Goal: Transaction & Acquisition: Purchase product/service

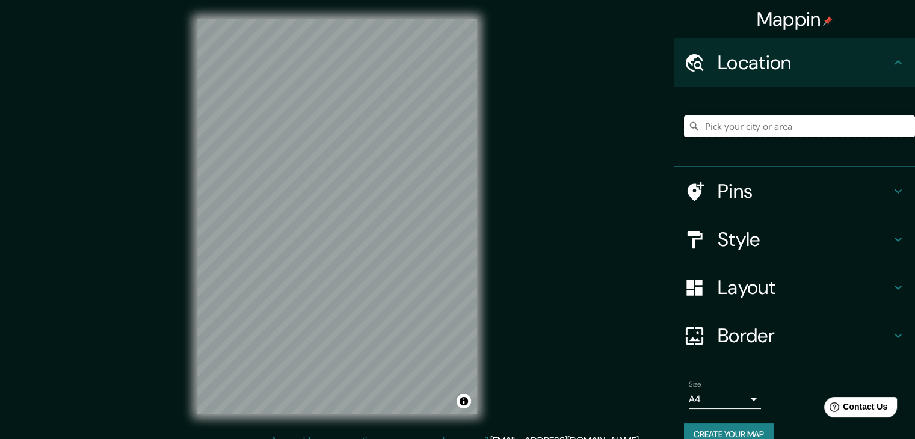
click at [771, 132] on input "Pick your city or area" at bounding box center [799, 127] width 231 height 22
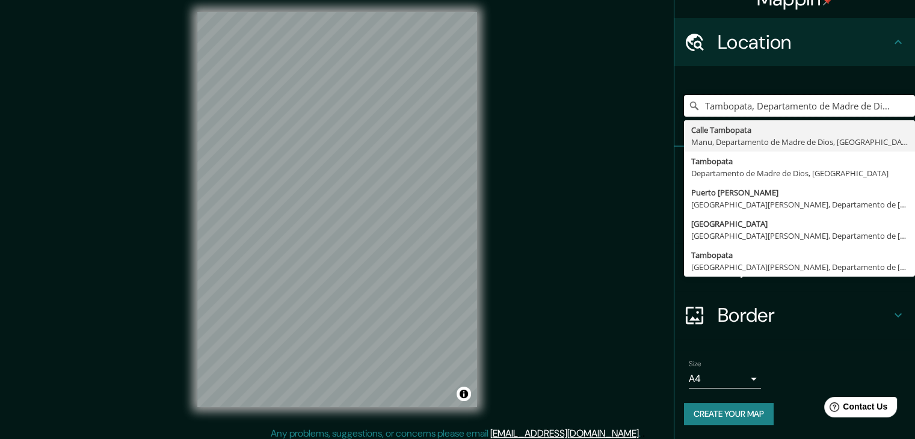
scroll to position [14, 0]
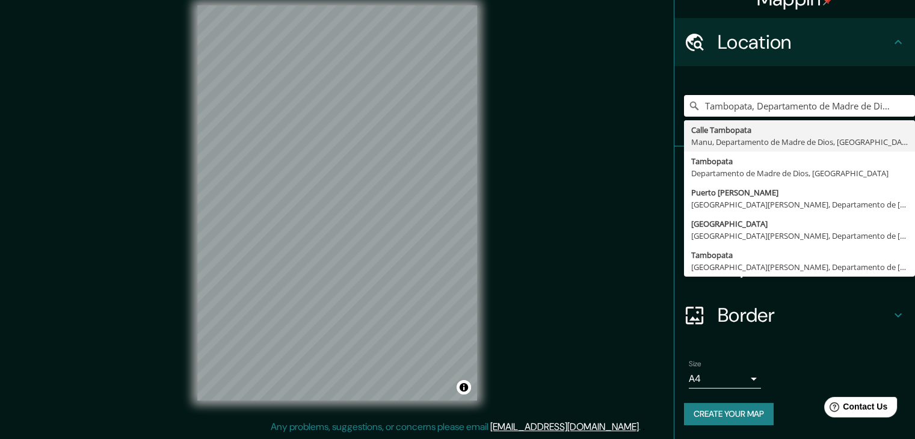
type input "Tambopata, Departamento de Madre de Dios, [GEOGRAPHIC_DATA]"
click at [891, 320] on icon at bounding box center [898, 315] width 14 height 14
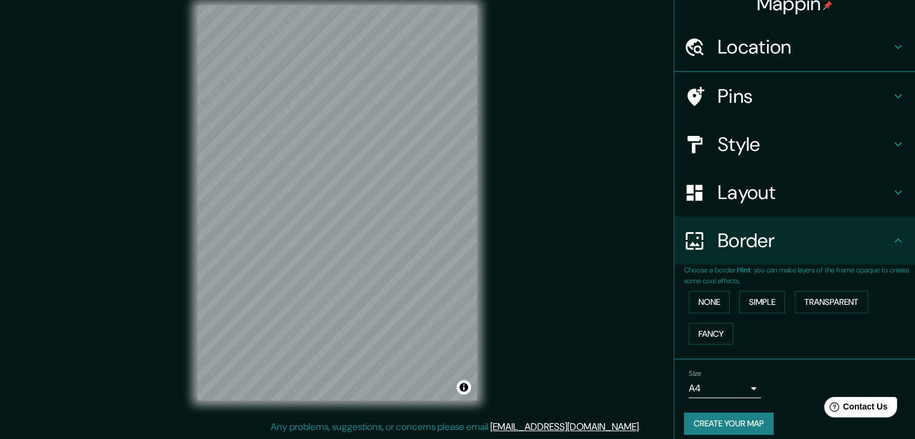
scroll to position [20, 0]
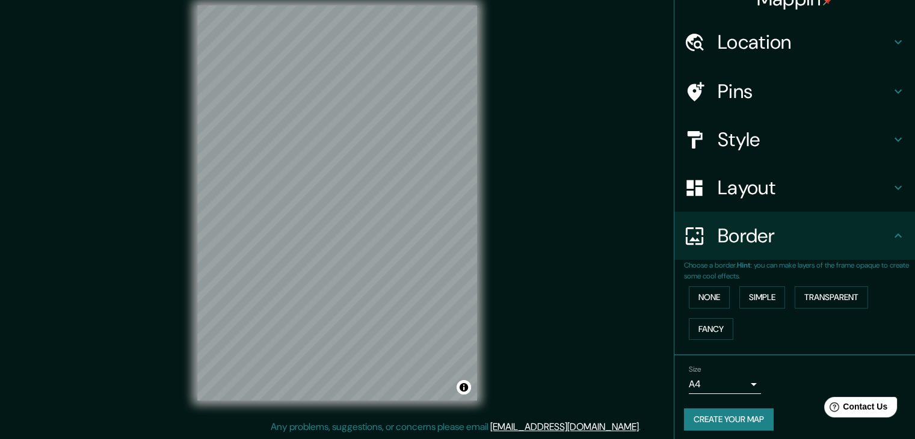
click at [731, 143] on h4 "Style" at bounding box center [804, 140] width 173 height 24
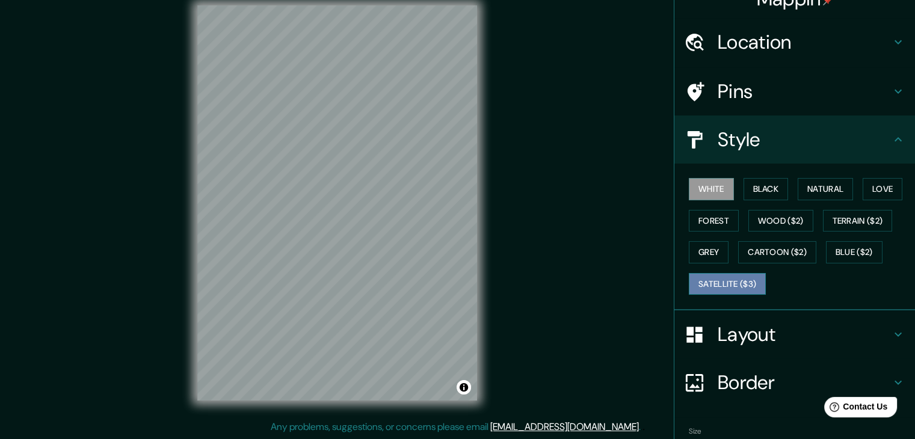
click at [717, 284] on button "Satellite ($3)" at bounding box center [727, 284] width 77 height 22
click at [700, 189] on button "White" at bounding box center [711, 189] width 45 height 22
click at [763, 185] on button "Black" at bounding box center [766, 189] width 45 height 22
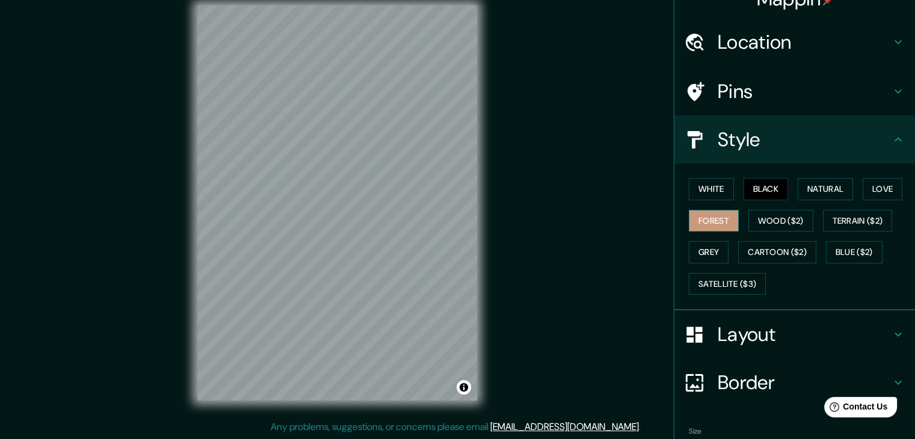
click at [710, 224] on button "Forest" at bounding box center [714, 221] width 50 height 22
click at [753, 189] on button "Black" at bounding box center [766, 189] width 45 height 22
click at [712, 253] on button "Grey" at bounding box center [709, 252] width 40 height 22
click at [766, 193] on button "Black" at bounding box center [766, 189] width 45 height 22
click at [712, 197] on button "White" at bounding box center [711, 189] width 45 height 22
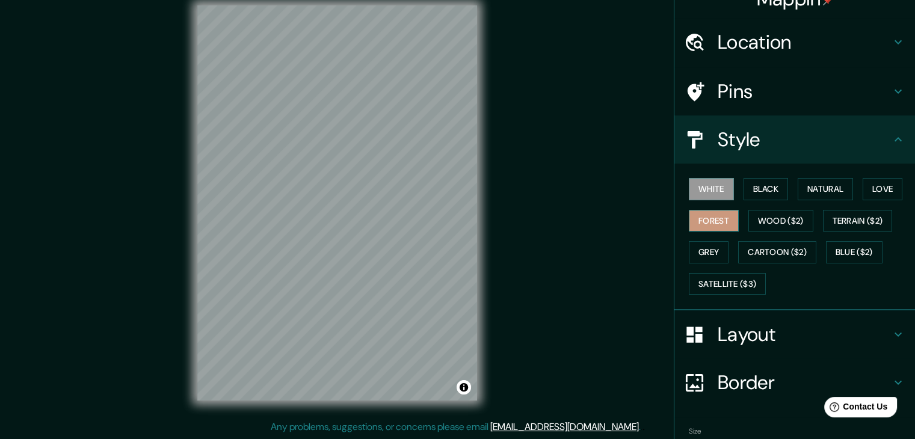
click at [710, 215] on button "Forest" at bounding box center [714, 221] width 50 height 22
click at [744, 193] on button "Black" at bounding box center [766, 189] width 45 height 22
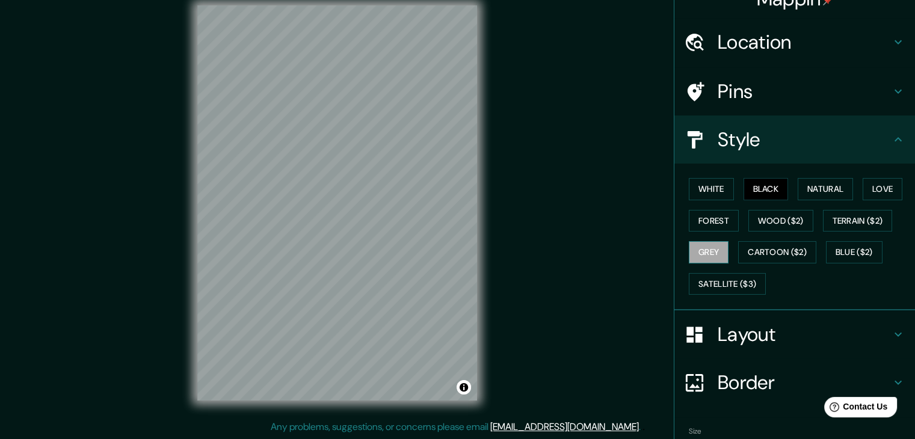
click at [715, 246] on button "Grey" at bounding box center [709, 252] width 40 height 22
click at [744, 184] on button "Black" at bounding box center [766, 189] width 45 height 22
click at [719, 190] on button "White" at bounding box center [711, 189] width 45 height 22
click at [698, 252] on button "Grey" at bounding box center [709, 252] width 40 height 22
click at [744, 188] on button "Black" at bounding box center [766, 189] width 45 height 22
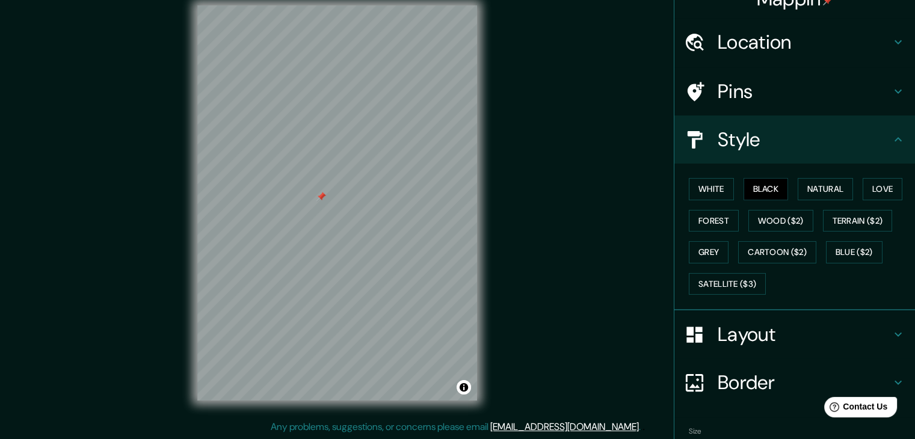
click at [322, 201] on div at bounding box center [321, 197] width 10 height 10
